Goal: Information Seeking & Learning: Compare options

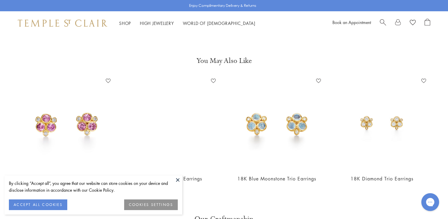
scroll to position [758, 0]
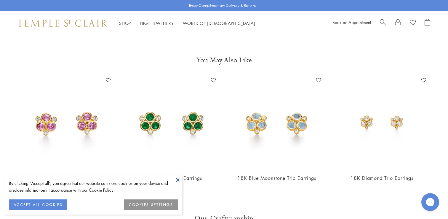
click at [177, 115] on img at bounding box center [171, 121] width 93 height 93
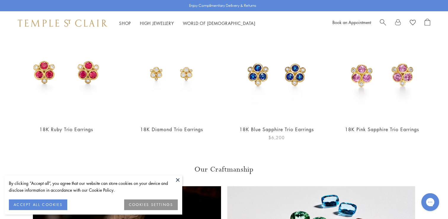
scroll to position [296, 0]
click at [288, 74] on img at bounding box center [276, 72] width 93 height 93
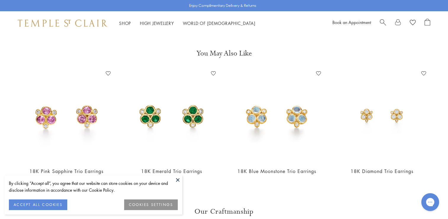
scroll to position [767, 0]
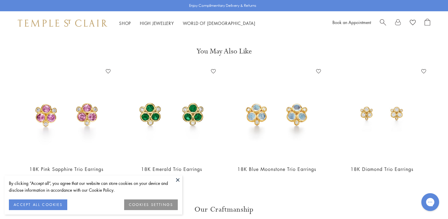
click at [80, 95] on img at bounding box center [66, 112] width 93 height 93
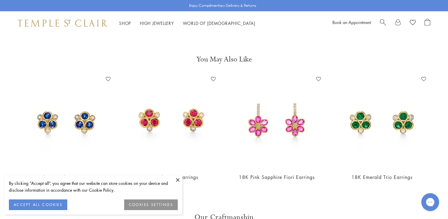
scroll to position [763, 0]
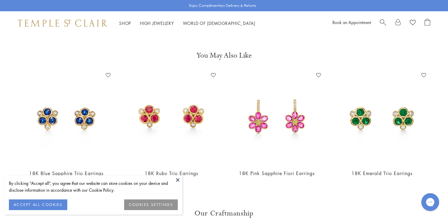
click at [173, 89] on img at bounding box center [171, 117] width 93 height 93
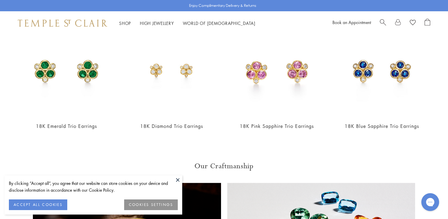
scroll to position [296, 0]
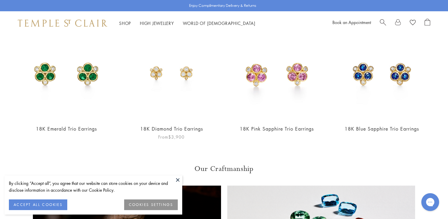
click at [174, 72] on img at bounding box center [171, 72] width 93 height 93
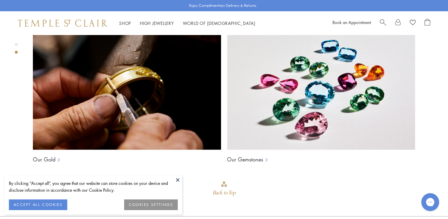
scroll to position [384, 0]
